Goal: Information Seeking & Learning: Understand process/instructions

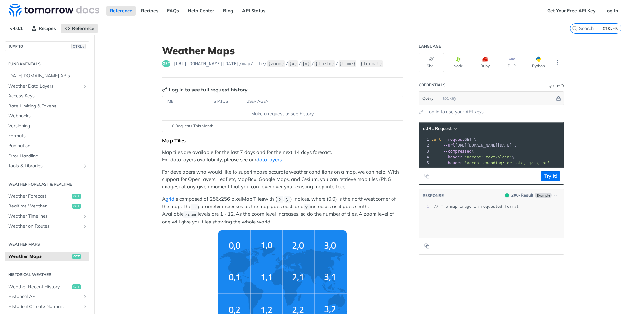
scroll to position [39, 0]
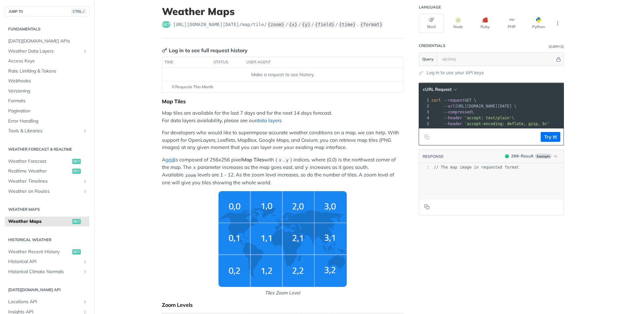
click at [264, 120] on link "data layers" at bounding box center [268, 120] width 25 height 6
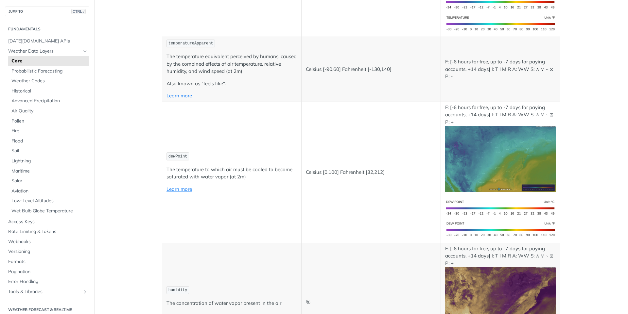
scroll to position [353, 0]
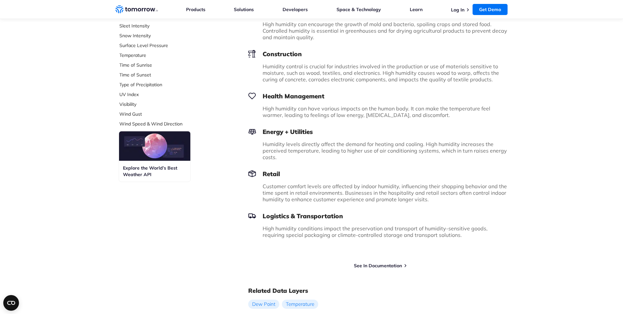
scroll to position [314, 0]
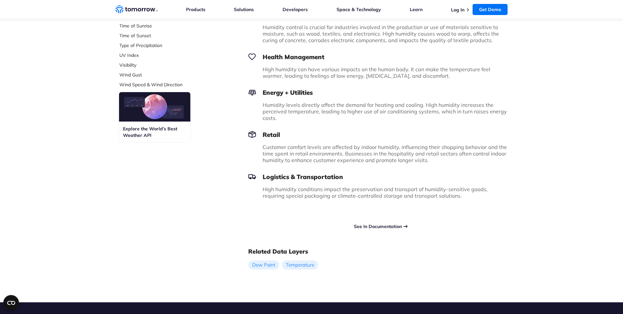
click at [389, 224] on link "See In Documentation" at bounding box center [378, 227] width 48 height 6
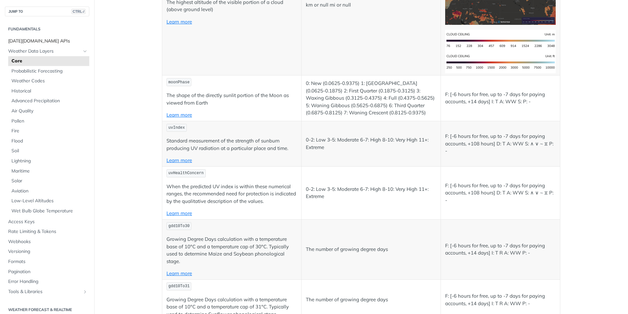
scroll to position [2787, 0]
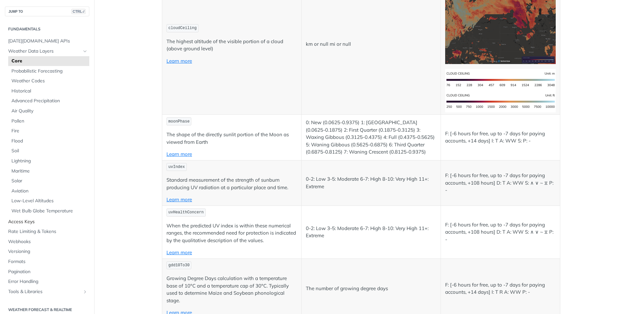
click at [27, 219] on span "Access Keys" at bounding box center [47, 222] width 79 height 7
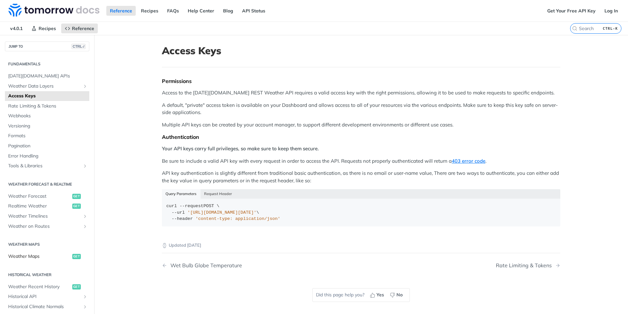
click at [25, 253] on link "Weather Maps get" at bounding box center [47, 257] width 84 height 10
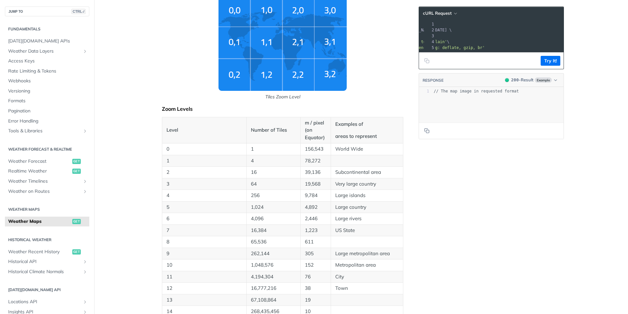
scroll to position [157, 0]
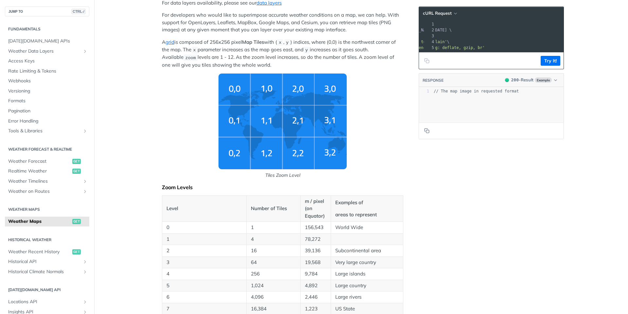
click at [291, 103] on img "Tiles Zoom Level" at bounding box center [283, 122] width 128 height 96
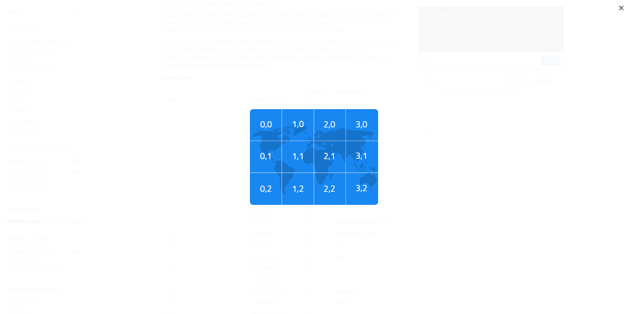
click at [324, 133] on img "Tiles Zoom Level" at bounding box center [314, 157] width 128 height 96
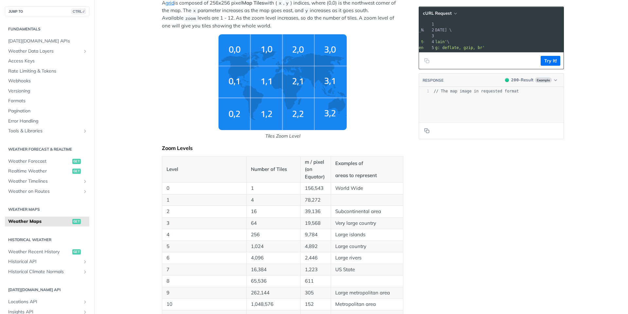
scroll to position [275, 0]
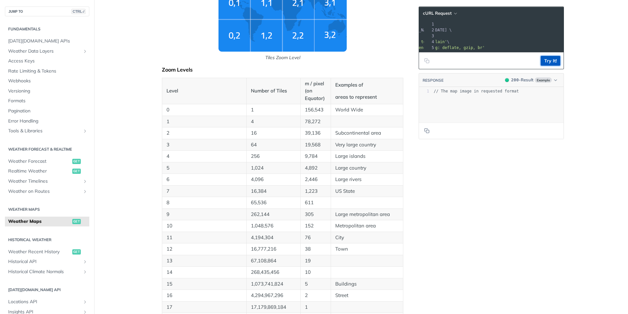
click at [543, 63] on button "Try It!" at bounding box center [551, 61] width 20 height 10
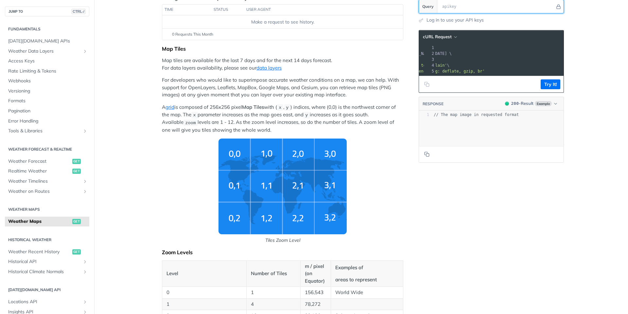
scroll to position [13, 0]
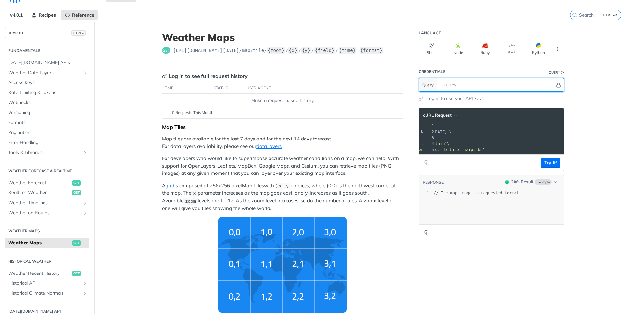
click at [517, 85] on input "text" at bounding box center [497, 85] width 116 height 13
type input "f"
type input "demo"
click at [549, 168] on button "Try It!" at bounding box center [551, 163] width 20 height 10
